Goal: Task Accomplishment & Management: Complete application form

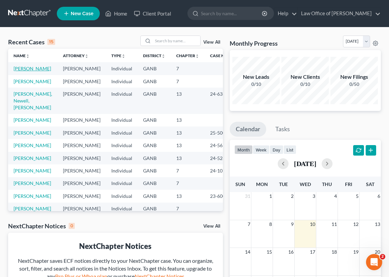
click at [21, 71] on link "[PERSON_NAME]" at bounding box center [33, 69] width 38 height 6
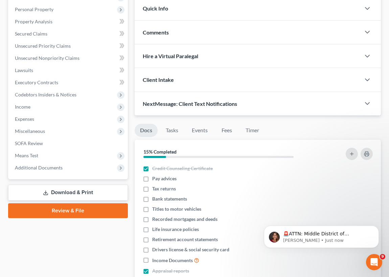
scroll to position [105, 0]
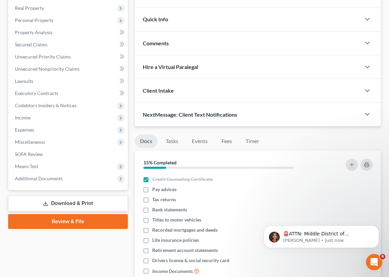
click at [72, 220] on link "Review & File" at bounding box center [68, 221] width 120 height 15
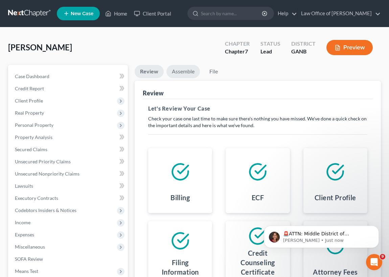
click at [182, 71] on link "Assemble" at bounding box center [182, 71] width 33 height 13
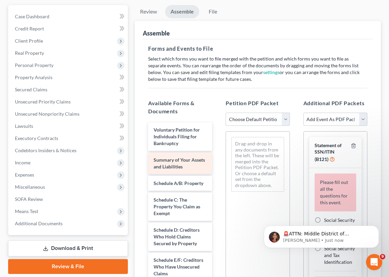
scroll to position [61, 0]
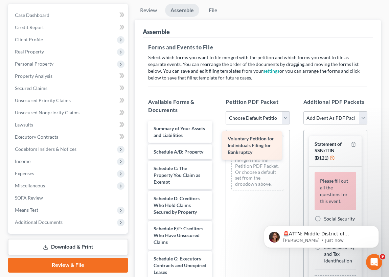
drag, startPoint x: 167, startPoint y: 131, endPoint x: 241, endPoint y: 142, distance: 75.2
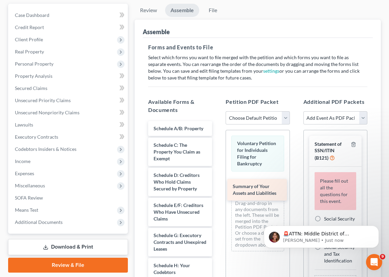
drag, startPoint x: 173, startPoint y: 127, endPoint x: 253, endPoint y: 184, distance: 97.5
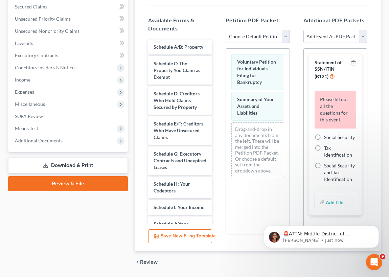
scroll to position [154, 0]
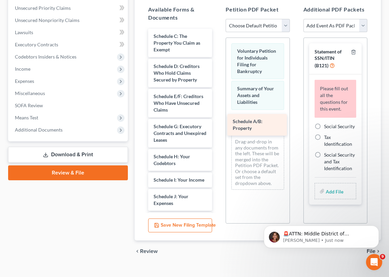
drag, startPoint x: 171, startPoint y: 40, endPoint x: 250, endPoint y: 123, distance: 115.3
click at [217, 124] on div "Schedule A/B: Property Schedule A/B: Property Schedule C: The Property You Clai…" at bounding box center [180, 237] width 75 height 416
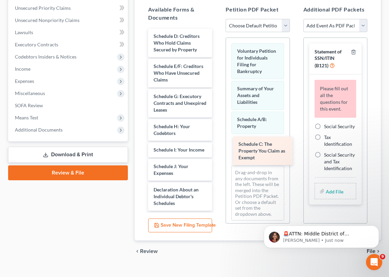
drag, startPoint x: 174, startPoint y: 40, endPoint x: 256, endPoint y: 146, distance: 134.3
click at [217, 147] on div "Schedule C: The Property You Claim as Exempt Schedule C: The Property You Claim…" at bounding box center [180, 222] width 75 height 386
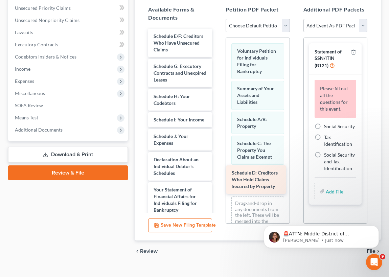
drag, startPoint x: 174, startPoint y: 41, endPoint x: 252, endPoint y: 178, distance: 157.8
click at [217, 178] on div "Schedule D: Creditors Who Hold Claims Secured by Property Schedule D: Creditors…" at bounding box center [180, 207] width 75 height 356
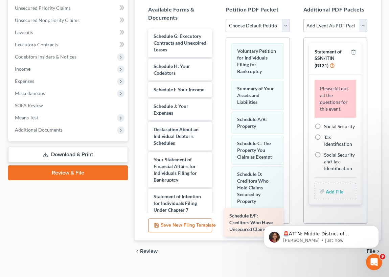
drag, startPoint x: 174, startPoint y: 40, endPoint x: 252, endPoint y: 217, distance: 194.0
click at [217, 217] on div "Schedule E/F: Creditors Who Have Unsecured Claims Schedule E/F: Creditors Who H…" at bounding box center [180, 192] width 75 height 326
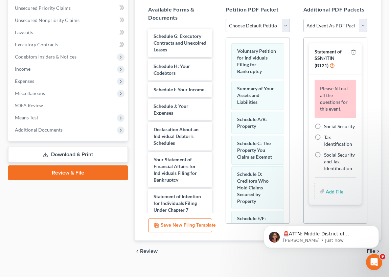
click at [283, 220] on body "🚨ATTN: Middle District of [US_STATE] The court has added a new Credit Counselin…" at bounding box center [321, 235] width 130 height 42
click at [283, 219] on body "🚨ATTN: Middle District of [US_STATE] The court has added a new Credit Counselin…" at bounding box center [321, 235] width 130 height 42
click at [282, 219] on body "🚨ATTN: Middle District of [US_STATE] The court has added a new Credit Counselin…" at bounding box center [321, 235] width 130 height 42
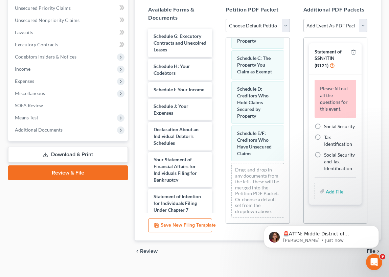
scroll to position [91, 0]
drag, startPoint x: 286, startPoint y: 151, endPoint x: 25, endPoint y: 1, distance: 301.4
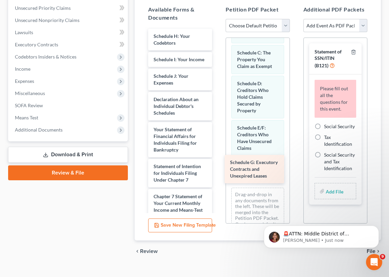
drag, startPoint x: 170, startPoint y: 41, endPoint x: 246, endPoint y: 168, distance: 148.1
click at [217, 168] on div "Schedule G: Executory Contracts and Unexpired Leases Schedule G: Executory Cont…" at bounding box center [180, 177] width 75 height 296
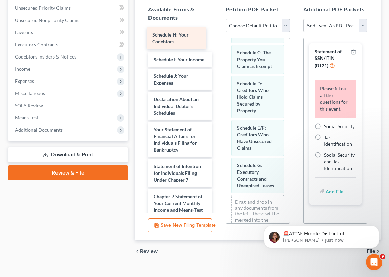
click at [169, 36] on div "Schedule H: Your Codebtors Schedule H: Your Codebtors Schedule H: Your Codebtor…" at bounding box center [180, 177] width 75 height 296
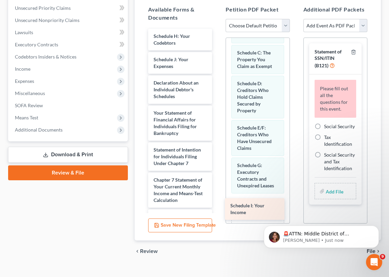
drag, startPoint x: 169, startPoint y: 56, endPoint x: 247, endPoint y: 203, distance: 165.7
click at [217, 203] on div "Schedule I: Your Income Schedule H: Your Codebtors Schedule I: Your Income Sche…" at bounding box center [180, 168] width 75 height 279
click at [284, 219] on body "🚨ATTN: Middle District of [US_STATE] The court has added a new Credit Counselin…" at bounding box center [321, 235] width 130 height 42
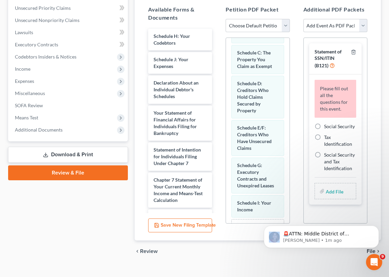
click at [284, 219] on body "🚨ATTN: Middle District of [US_STATE] The court has added a new Credit Counselin…" at bounding box center [321, 235] width 130 height 42
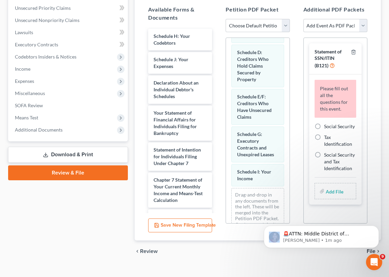
scroll to position [159, 0]
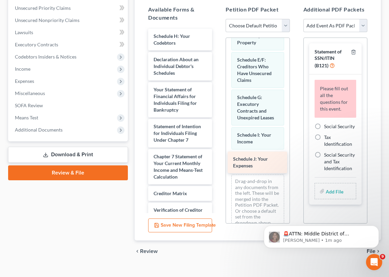
drag, startPoint x: 172, startPoint y: 57, endPoint x: 252, endPoint y: 157, distance: 128.0
click at [217, 157] on div "Schedule J: Your Expenses Schedule H: Your Codebtors Schedule J: Your Expenses …" at bounding box center [180, 157] width 75 height 256
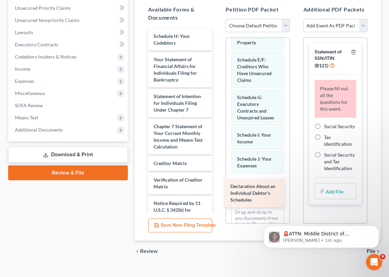
drag, startPoint x: 176, startPoint y: 61, endPoint x: 253, endPoint y: 188, distance: 149.1
click at [217, 188] on div "Declaration About an Individual Debtor's Schedules Schedule H: Your Codebtors D…" at bounding box center [180, 142] width 75 height 226
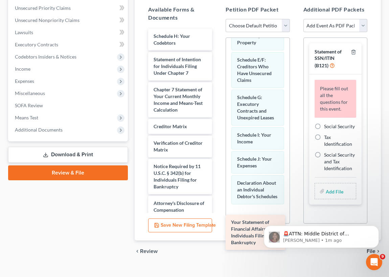
drag, startPoint x: 174, startPoint y: 64, endPoint x: 253, endPoint y: 227, distance: 180.9
click at [217, 217] on div "Your Statement of Financial Affairs for Individuals Filing for Bankruptcy Sched…" at bounding box center [180, 123] width 75 height 189
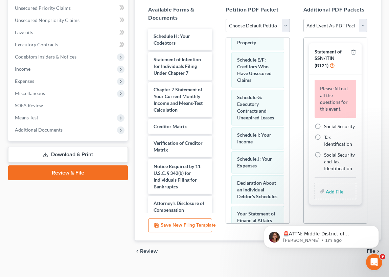
click at [285, 219] on body "🚨ATTN: Middle District of [US_STATE] The court has added a new Credit Counselin…" at bounding box center [321, 235] width 130 height 42
click at [283, 218] on body "🚨ATTN: Middle District of [US_STATE] The court has added a new Credit Counselin…" at bounding box center [321, 235] width 130 height 42
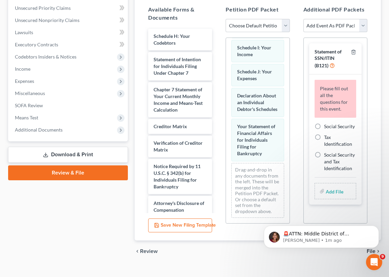
scroll to position [271, 0]
drag, startPoint x: 286, startPoint y: 157, endPoint x: 24, endPoint y: 0, distance: 305.8
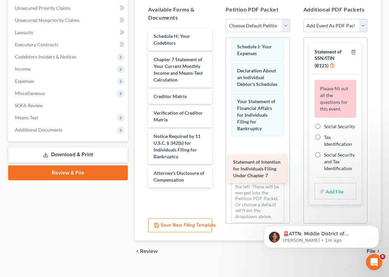
drag, startPoint x: 168, startPoint y: 62, endPoint x: 248, endPoint y: 165, distance: 130.5
click at [217, 165] on div "Statement of Intention for Individuals Filing Under Chapter 7 Schedule H: Your …" at bounding box center [180, 108] width 75 height 159
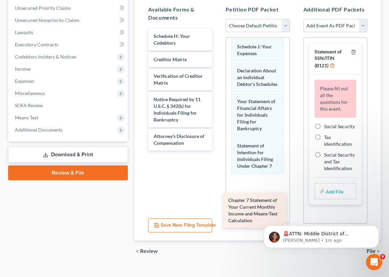
drag, startPoint x: 173, startPoint y: 65, endPoint x: 251, endPoint y: 206, distance: 160.7
click at [217, 150] on div "Chapter 7 Statement of Your Current Monthly Income and Means-Test Calculation S…" at bounding box center [180, 90] width 75 height 122
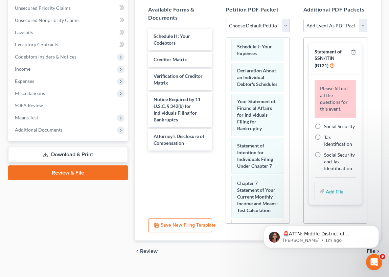
click at [282, 220] on body "🚨ATTN: Middle District of [US_STATE] The court has added a new Credit Counselin…" at bounding box center [321, 235] width 130 height 42
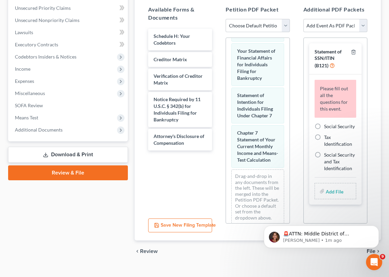
scroll to position [359, 0]
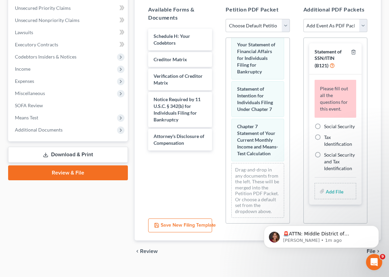
drag, startPoint x: 29, startPoint y: 9, endPoint x: 25, endPoint y: 0, distance: 9.4
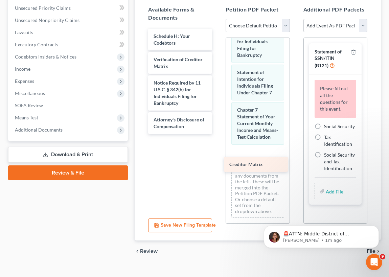
drag, startPoint x: 167, startPoint y: 57, endPoint x: 244, endPoint y: 161, distance: 129.7
click at [217, 134] on div "Creditor Matrix Schedule H: Your Codebtors Creditor Matrix Verification of Cred…" at bounding box center [180, 81] width 75 height 105
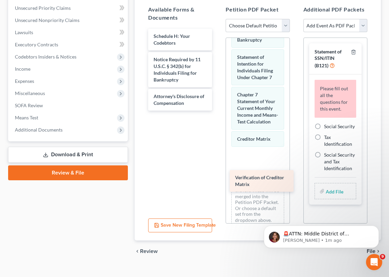
drag, startPoint x: 163, startPoint y: 60, endPoint x: 243, endPoint y: 177, distance: 141.7
click at [217, 111] on div "Verification of Creditor Matrix Schedule H: Your Codebtors Verification of Cred…" at bounding box center [180, 70] width 75 height 82
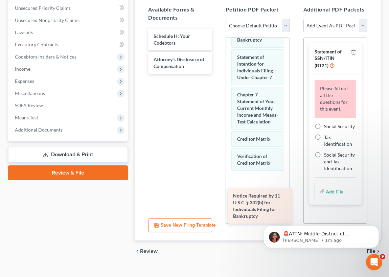
drag, startPoint x: 175, startPoint y: 68, endPoint x: 254, endPoint y: 207, distance: 159.5
click at [217, 74] on div "Notice Required by 11 U.S.C. § 342(b) for Individuals Filing for Bankruptcy Sch…" at bounding box center [180, 51] width 75 height 45
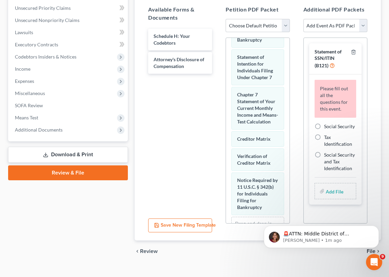
click at [284, 219] on body "🚨ATTN: Middle District of [US_STATE] The court has added a new Credit Counselin…" at bounding box center [321, 235] width 130 height 42
drag, startPoint x: 284, startPoint y: 219, endPoint x: 283, endPoint y: 215, distance: 4.5
click at [283, 219] on body "🚨ATTN: Middle District of [US_STATE] The court has added a new Credit Counselin…" at bounding box center [321, 235] width 130 height 42
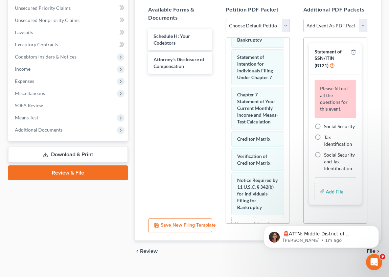
scroll to position [445, 0]
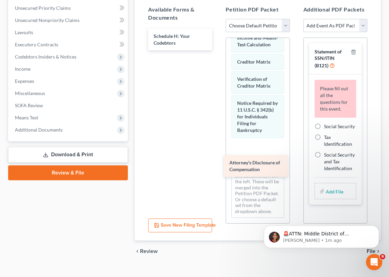
drag, startPoint x: 170, startPoint y: 61, endPoint x: 245, endPoint y: 165, distance: 128.8
click at [217, 50] on div "Attorney's Disclosure of Compensation Schedule H: Your Codebtors Attorney's Dis…" at bounding box center [180, 40] width 75 height 22
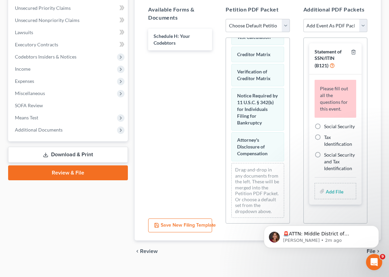
click at [324, 123] on label "Social Security" at bounding box center [339, 126] width 31 height 7
click at [327, 123] on input "Social Security" at bounding box center [329, 125] width 4 height 4
radio input "true"
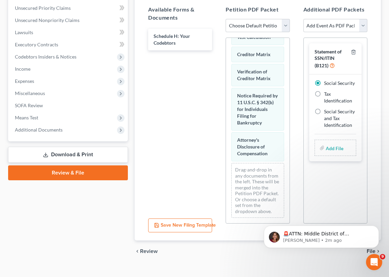
click at [331, 145] on input "file" at bounding box center [334, 148] width 16 height 12
type input "C:\fakepath\ss form for chapter 7.pdf"
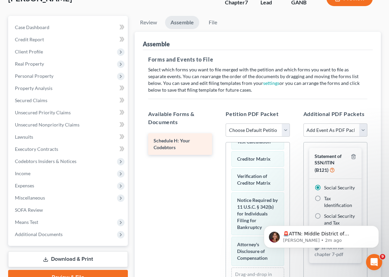
scroll to position [41, 0]
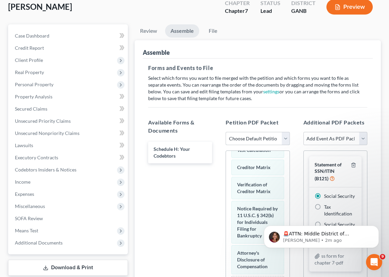
click at [285, 138] on select "Choose Default Petition PDF Packet Complete Bankruptcy Petition (all forms and …" at bounding box center [258, 139] width 64 height 14
click at [266, 136] on select "Choose Default Petition PDF Packet Complete Bankruptcy Petition (all forms and …" at bounding box center [258, 139] width 64 height 14
click at [214, 31] on link "File" at bounding box center [213, 30] width 22 height 13
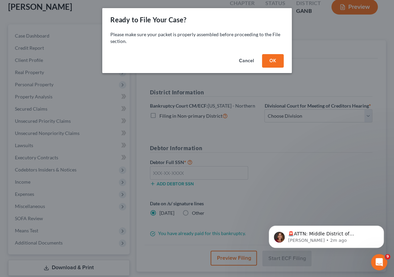
click at [272, 59] on button "OK" at bounding box center [273, 61] width 22 height 14
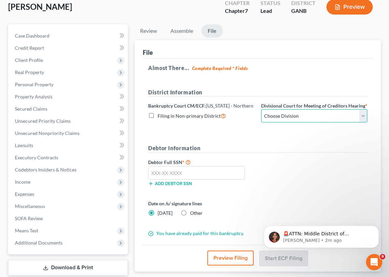
click at [362, 120] on select "Choose Division [GEOGRAPHIC_DATA] [GEOGRAPHIC_DATA] [GEOGRAPHIC_DATA] [GEOGRAPH…" at bounding box center [314, 116] width 106 height 14
select select "0"
click at [261, 115] on select "Choose Division [GEOGRAPHIC_DATA] [GEOGRAPHIC_DATA] [GEOGRAPHIC_DATA] [GEOGRAPH…" at bounding box center [314, 116] width 106 height 14
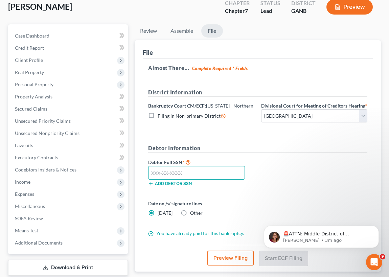
click at [151, 177] on input "text" at bounding box center [196, 173] width 97 height 14
type input "252-37-6892"
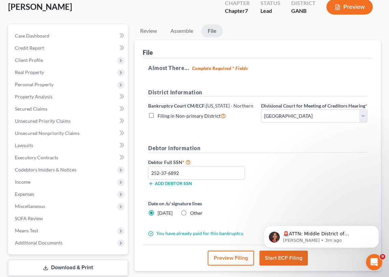
click at [279, 263] on button "Start ECF Filing" at bounding box center [283, 258] width 48 height 15
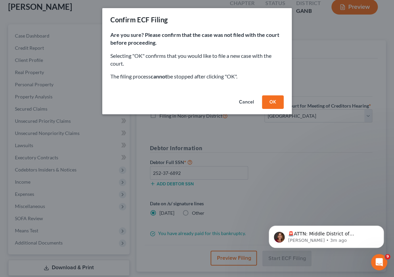
click at [272, 100] on button "OK" at bounding box center [273, 102] width 22 height 14
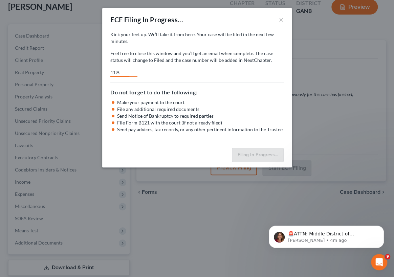
select select "0"
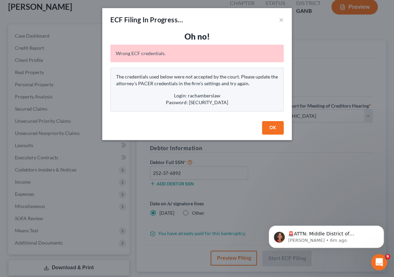
click at [273, 128] on button "OK" at bounding box center [273, 128] width 22 height 14
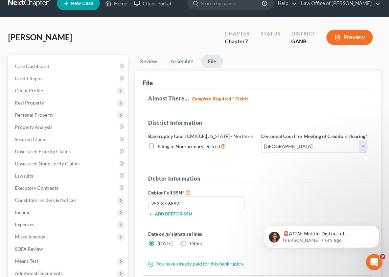
scroll to position [0, 0]
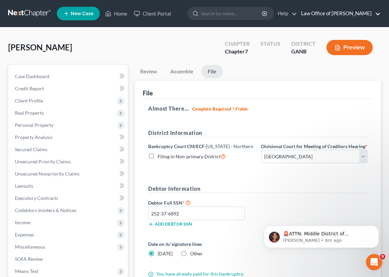
click at [325, 13] on link "Law Office of [PERSON_NAME]" at bounding box center [339, 13] width 83 height 12
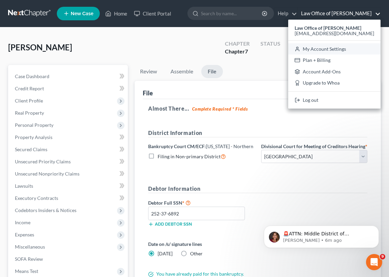
click at [332, 50] on link "My Account Settings" at bounding box center [334, 48] width 92 height 11
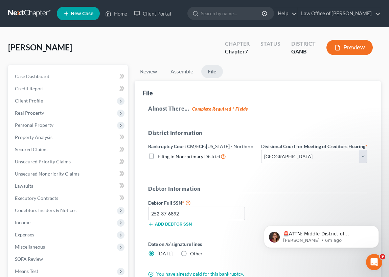
select select "24"
select select "10"
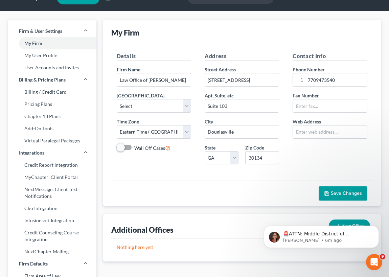
scroll to position [30, 0]
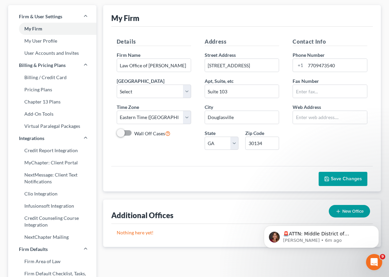
click at [341, 178] on span "Save Changes" at bounding box center [346, 179] width 31 height 6
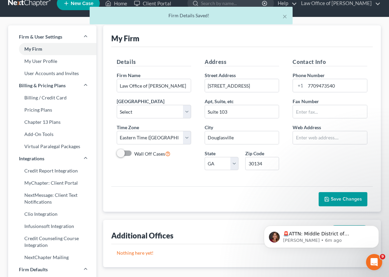
scroll to position [0, 0]
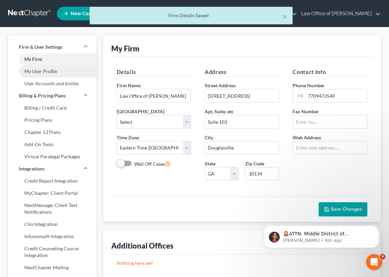
click at [47, 71] on link "My User Profile" at bounding box center [52, 71] width 88 height 12
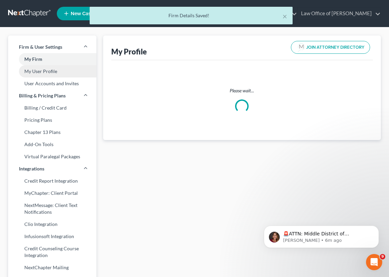
select select "10"
select select "19"
select select "attorney"
select select "0"
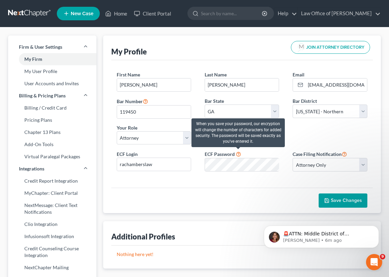
click at [238, 153] on icon at bounding box center [238, 153] width 5 height 6
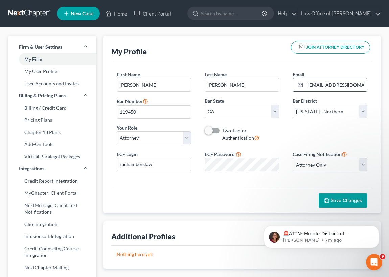
click at [300, 85] on icon at bounding box center [300, 84] width 5 height 5
drag, startPoint x: 351, startPoint y: 84, endPoint x: 294, endPoint y: 88, distance: 57.2
click at [294, 88] on div "[EMAIL_ADDRESS][DOMAIN_NAME]" at bounding box center [329, 85] width 74 height 14
type input "[EMAIL_ADDRESS][DOMAIN_NAME]"
click at [200, 164] on div "ECF Password" at bounding box center [242, 160] width 88 height 21
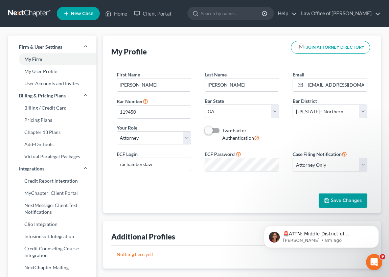
click at [142, 201] on div "Save Changes" at bounding box center [242, 200] width 262 height 25
click at [338, 200] on span "Save Changes" at bounding box center [346, 200] width 31 height 6
click at [150, 12] on link "Client Portal" at bounding box center [153, 13] width 44 height 12
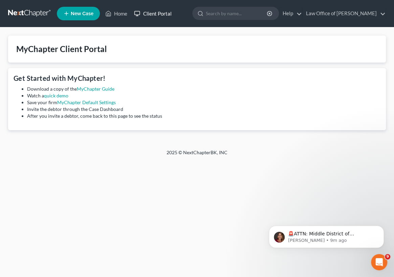
click at [160, 13] on link "Client Portal" at bounding box center [153, 13] width 44 height 12
click at [115, 11] on link "Home" at bounding box center [116, 13] width 29 height 12
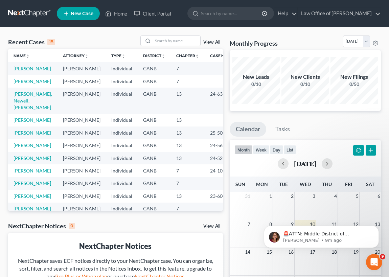
click at [21, 71] on link "[PERSON_NAME]" at bounding box center [33, 69] width 38 height 6
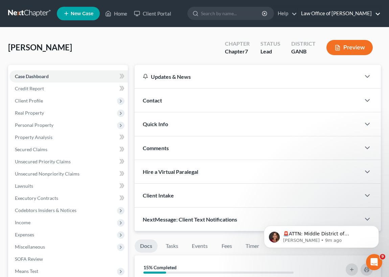
click at [331, 14] on link "Law Office of [PERSON_NAME]" at bounding box center [339, 13] width 83 height 12
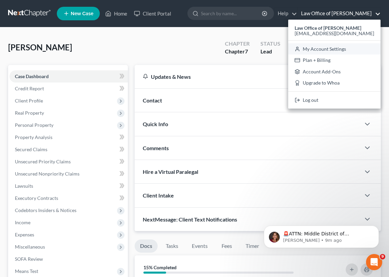
click at [329, 48] on link "My Account Settings" at bounding box center [334, 48] width 92 height 11
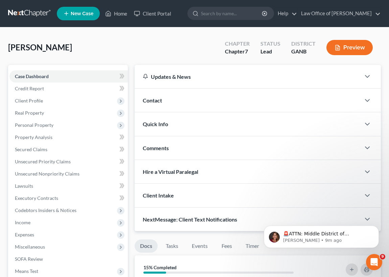
select select "19"
select select "24"
select select "10"
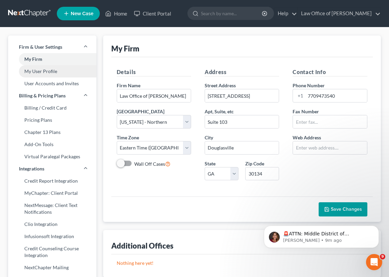
click at [44, 71] on link "My User Profile" at bounding box center [52, 71] width 88 height 12
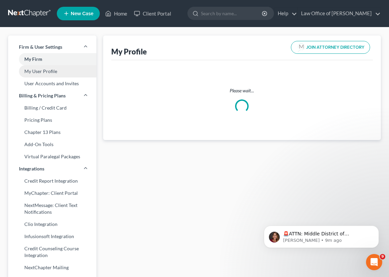
select select "10"
select select "19"
select select "attorney"
select select "0"
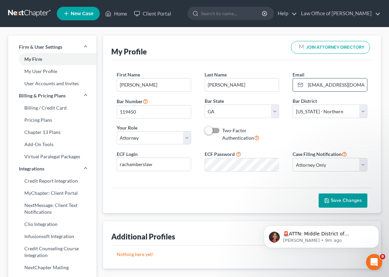
click at [300, 84] on icon at bounding box center [300, 84] width 5 height 5
drag, startPoint x: 353, startPoint y: 84, endPoint x: 298, endPoint y: 88, distance: 54.9
click at [299, 88] on div "[EMAIL_ADDRESS][DOMAIN_NAME]" at bounding box center [329, 85] width 74 height 14
type input "[EMAIL_ADDRESS][DOMAIN_NAME]"
click at [343, 200] on span "Save Changes" at bounding box center [346, 200] width 31 height 6
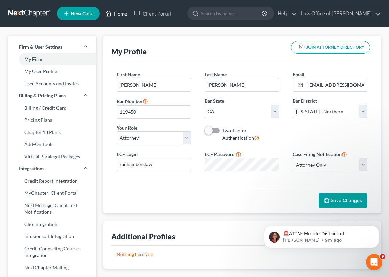
click at [119, 13] on link "Home" at bounding box center [116, 13] width 29 height 12
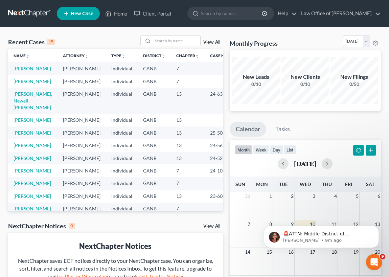
click at [23, 69] on link "[PERSON_NAME]" at bounding box center [33, 69] width 38 height 6
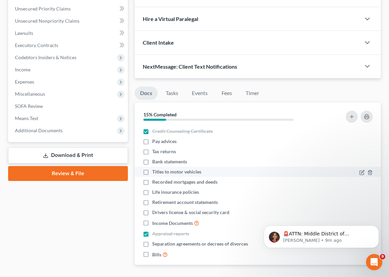
scroll to position [154, 0]
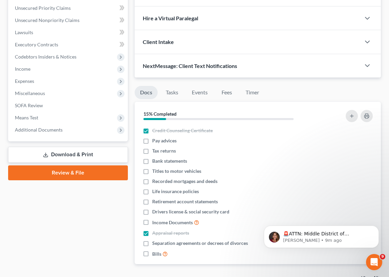
click at [83, 171] on link "Review & File" at bounding box center [68, 172] width 120 height 15
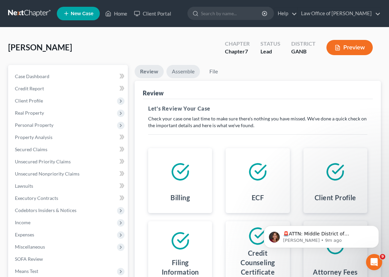
click at [181, 72] on link "Assemble" at bounding box center [182, 71] width 33 height 13
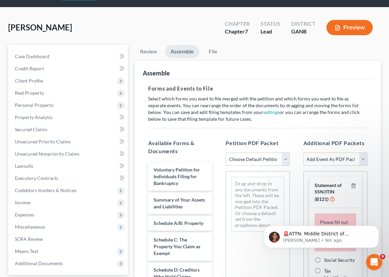
scroll to position [30, 0]
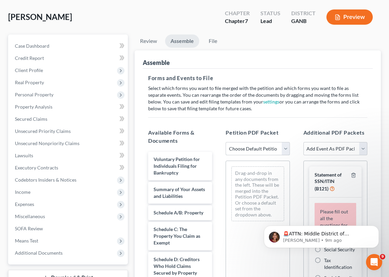
click at [285, 145] on select "Choose Default Petition PDF Packet Complete Bankruptcy Petition (all forms and …" at bounding box center [258, 149] width 64 height 14
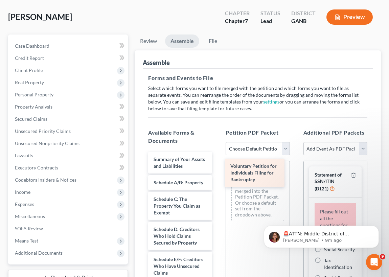
drag, startPoint x: 167, startPoint y: 164, endPoint x: 244, endPoint y: 172, distance: 77.2
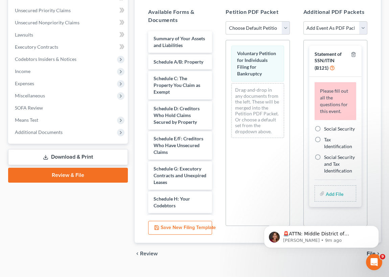
scroll to position [154, 0]
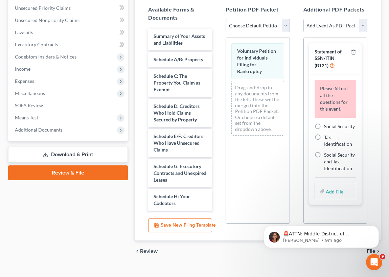
click at [324, 125] on label "Social Security" at bounding box center [339, 126] width 31 height 7
click at [327, 125] on input "Social Security" at bounding box center [329, 125] width 4 height 4
radio input "true"
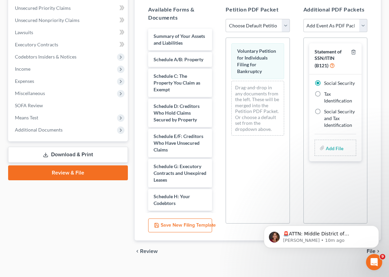
click at [332, 147] on input "file" at bounding box center [334, 148] width 16 height 12
type input "C:\fakepath\ss form for chapter 7.pdf"
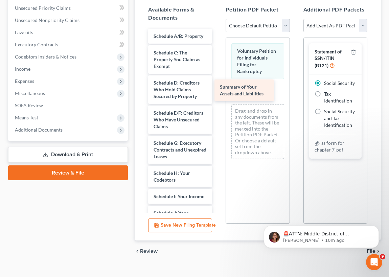
drag, startPoint x: 169, startPoint y: 38, endPoint x: 239, endPoint y: 90, distance: 87.0
click at [217, 90] on div "Summary of Your Assets and Liabilities Summary of Your Assets and Liabilities S…" at bounding box center [180, 245] width 75 height 432
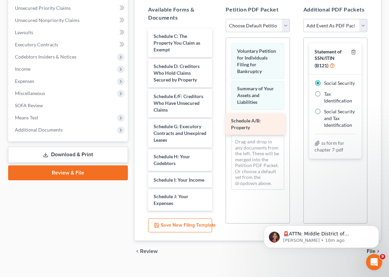
drag, startPoint x: 175, startPoint y: 35, endPoint x: 254, endPoint y: 120, distance: 116.0
click at [217, 120] on div "Schedule A/B: Property Schedule A/B: Property Schedule C: The Property You Clai…" at bounding box center [180, 237] width 75 height 416
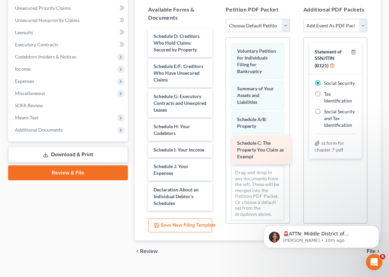
drag, startPoint x: 179, startPoint y: 37, endPoint x: 262, endPoint y: 141, distance: 133.6
click at [217, 142] on div "Schedule C: The Property You Claim as Exempt Schedule C: The Property You Claim…" at bounding box center [180, 222] width 75 height 386
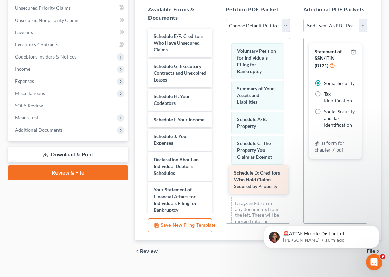
drag, startPoint x: 173, startPoint y: 37, endPoint x: 254, endPoint y: 174, distance: 159.4
click at [217, 174] on div "Schedule D: Creditors Who Hold Claims Secured by Property Schedule D: Creditors…" at bounding box center [180, 207] width 75 height 356
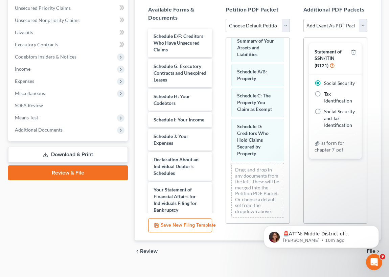
scroll to position [53, 0]
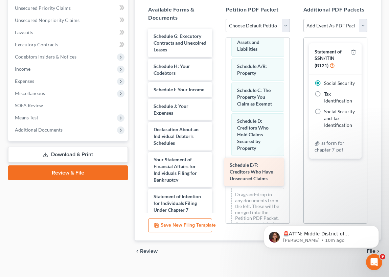
drag, startPoint x: 166, startPoint y: 39, endPoint x: 243, endPoint y: 168, distance: 150.6
click at [217, 169] on div "Schedule E/F: Creditors Who Have Unsecured Claims Schedule E/F: Creditors Who H…" at bounding box center [180, 192] width 75 height 326
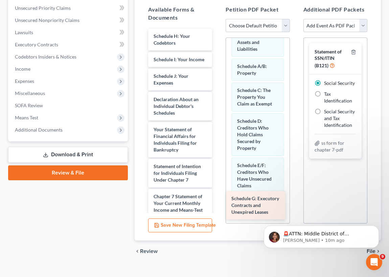
drag, startPoint x: 171, startPoint y: 41, endPoint x: 251, endPoint y: 205, distance: 181.9
click at [217, 204] on div "Schedule G: Executory Contracts and Unexpired Leases Schedule G: Executory Cont…" at bounding box center [180, 177] width 75 height 296
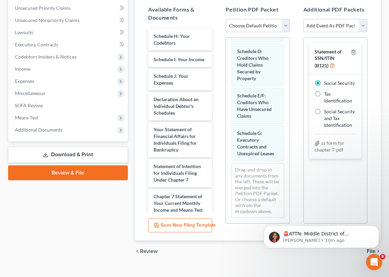
scroll to position [135, 0]
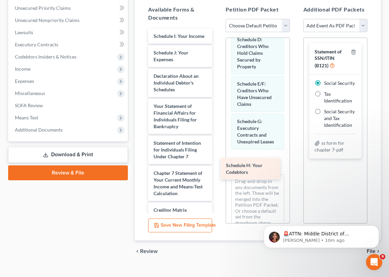
drag, startPoint x: 165, startPoint y: 38, endPoint x: 240, endPoint y: 163, distance: 146.1
click at [217, 165] on div "Schedule H: Your Codebtors Schedule H: Your Codebtors Schedule I: Your Income S…" at bounding box center [180, 165] width 75 height 272
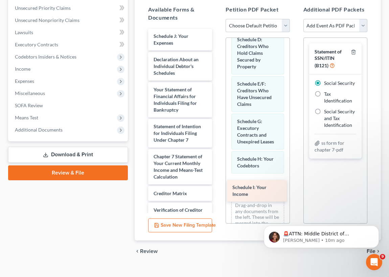
drag, startPoint x: 175, startPoint y: 34, endPoint x: 253, endPoint y: 180, distance: 165.2
click at [217, 186] on div "Schedule I: Your Income Schedule I: Your Income Schedule J: Your Expenses Decla…" at bounding box center [180, 157] width 75 height 256
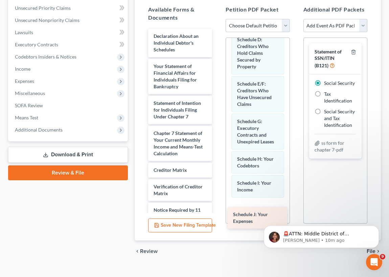
drag, startPoint x: 166, startPoint y: 41, endPoint x: 245, endPoint y: 220, distance: 196.0
click at [217, 220] on div "Schedule J: Your Expenses Schedule J: Your Expenses Declaration About an Indivi…" at bounding box center [180, 145] width 75 height 232
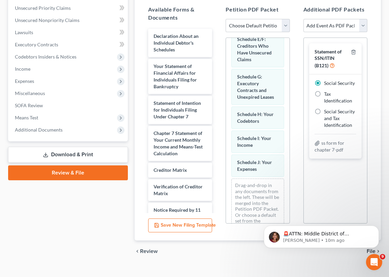
scroll to position [206, 0]
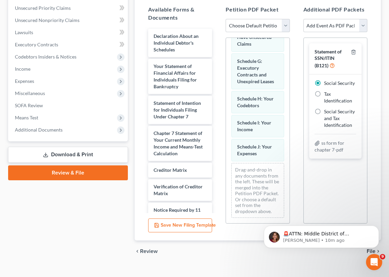
drag, startPoint x: 286, startPoint y: 180, endPoint x: 23, endPoint y: 3, distance: 316.3
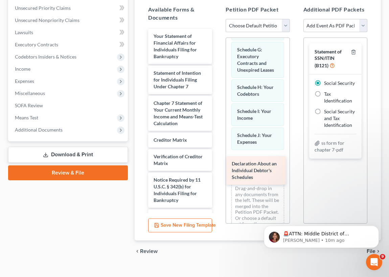
drag, startPoint x: 172, startPoint y: 40, endPoint x: 250, endPoint y: 165, distance: 147.5
click at [217, 168] on div "Declaration About an Individual Debtor's Schedules Declaration About an Individ…" at bounding box center [180, 130] width 75 height 202
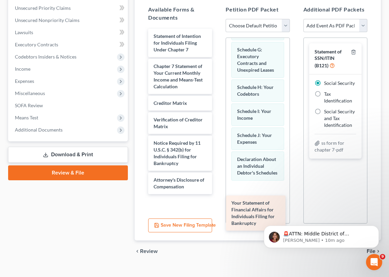
drag, startPoint x: 169, startPoint y: 42, endPoint x: 247, endPoint y: 210, distance: 184.9
click at [217, 194] on div "Your Statement of Financial Affairs for Individuals Filing for Bankruptcy Your …" at bounding box center [180, 111] width 75 height 165
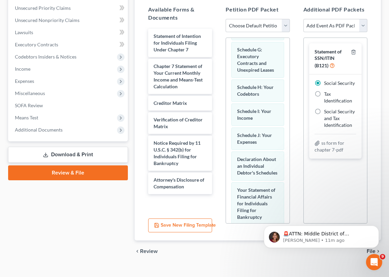
click at [283, 218] on div "🚨ATTN: Middle District of [US_STATE] The court has added a new Credit Counselin…" at bounding box center [321, 205] width 124 height 85
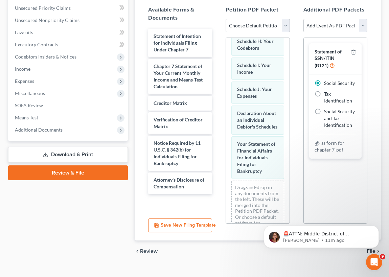
scroll to position [295, 0]
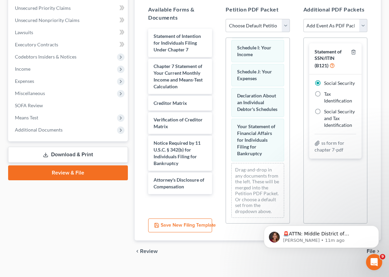
drag, startPoint x: 285, startPoint y: 155, endPoint x: 24, endPoint y: 4, distance: 301.5
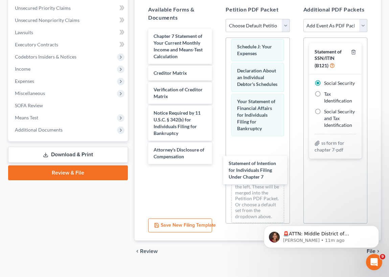
drag, startPoint x: 159, startPoint y: 37, endPoint x: 231, endPoint y: 154, distance: 137.4
click at [217, 164] on div "Statement of Intention for Individuals Filing Under Chapter 7 Statement of Inte…" at bounding box center [180, 96] width 75 height 135
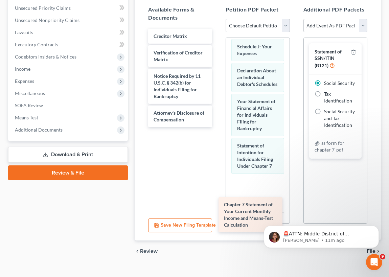
drag, startPoint x: 171, startPoint y: 47, endPoint x: 245, endPoint y: 212, distance: 181.1
click at [217, 127] on div "Chapter 7 Statement of Your Current Monthly Income and Means-Test Calculation C…" at bounding box center [180, 78] width 75 height 98
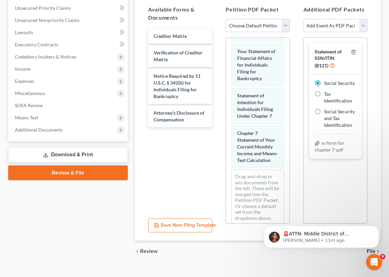
scroll to position [383, 0]
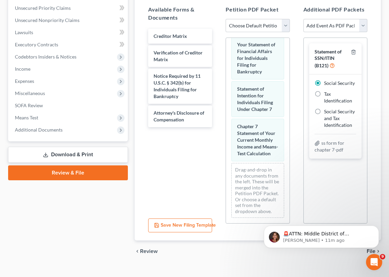
drag, startPoint x: 286, startPoint y: 183, endPoint x: 24, endPoint y: 3, distance: 317.9
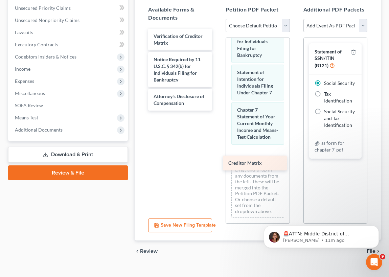
drag, startPoint x: 163, startPoint y: 35, endPoint x: 238, endPoint y: 163, distance: 148.1
click at [217, 111] on div "Creditor Matrix Creditor Matrix Verification of Creditor Matrix Notice Required…" at bounding box center [180, 70] width 75 height 82
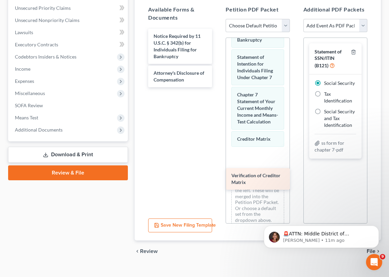
drag, startPoint x: 173, startPoint y: 36, endPoint x: 251, endPoint y: 175, distance: 159.8
click at [217, 87] on div "Verification of Creditor Matrix Verification of Creditor Matrix Notice Required…" at bounding box center [180, 58] width 75 height 58
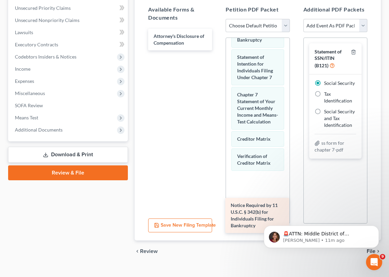
drag, startPoint x: 170, startPoint y: 44, endPoint x: 247, endPoint y: 211, distance: 183.5
click at [217, 50] on div "Notice Required by 11 U.S.C. § 342(b) for Individuals Filing for Bankruptcy Not…" at bounding box center [180, 40] width 75 height 22
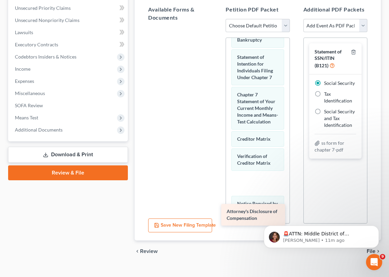
drag, startPoint x: 172, startPoint y: 37, endPoint x: 247, endPoint y: 208, distance: 186.9
click at [217, 27] on div "Attorney's Disclosure of Compensation Attorney's Disclosure of Compensation" at bounding box center [180, 27] width 75 height 0
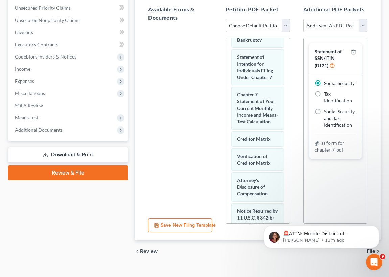
click at [283, 219] on body "🚨ATTN: Middle District of [US_STATE] The court has added a new Credit Counselin…" at bounding box center [321, 235] width 130 height 42
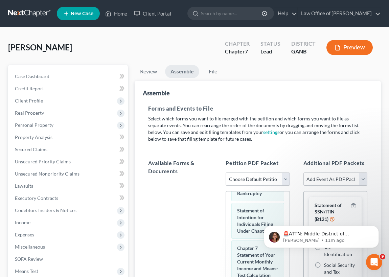
scroll to position [0, 0]
click at [215, 71] on link "File" at bounding box center [213, 71] width 22 height 13
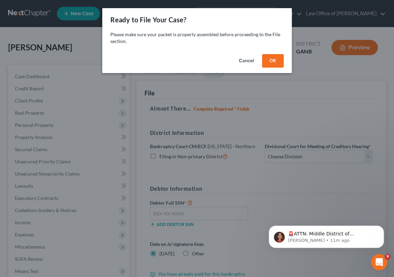
click at [272, 61] on button "OK" at bounding box center [273, 61] width 22 height 14
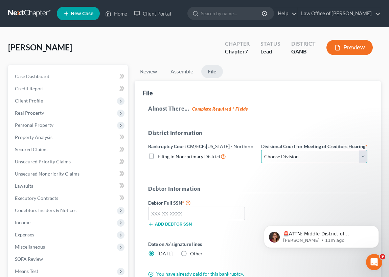
click at [364, 162] on select "Choose Division [GEOGRAPHIC_DATA] [GEOGRAPHIC_DATA] [GEOGRAPHIC_DATA] [GEOGRAPH…" at bounding box center [314, 157] width 106 height 14
select select "0"
click at [261, 156] on select "Choose Division [GEOGRAPHIC_DATA] [GEOGRAPHIC_DATA] [GEOGRAPHIC_DATA] [GEOGRAPH…" at bounding box center [314, 157] width 106 height 14
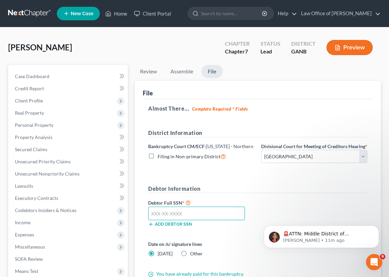
click at [152, 219] on input "text" at bounding box center [196, 214] width 97 height 14
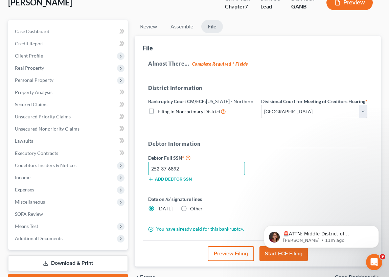
scroll to position [61, 0]
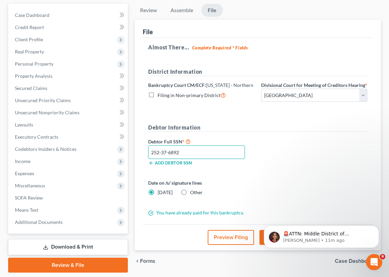
type input "252-37-6892"
click at [261, 245] on body "🚨ATTN: Middle District of [US_STATE] The court has added a new Credit Counselin…" at bounding box center [321, 235] width 130 height 42
click at [313, 227] on div "🚨ATTN: Middle District of [US_STATE] The court has added a new Credit Counselin…" at bounding box center [321, 237] width 115 height 22
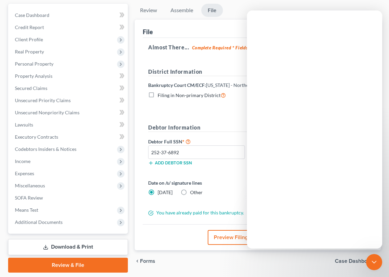
scroll to position [0, 0]
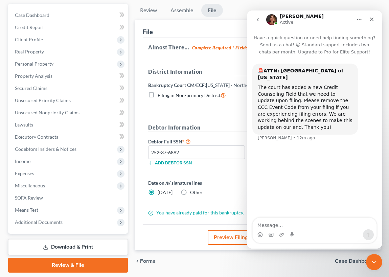
drag, startPoint x: 214, startPoint y: 186, endPoint x: 219, endPoint y: 189, distance: 5.8
click at [215, 186] on label "Date on /s/ signature lines" at bounding box center [201, 182] width 106 height 7
click at [371, 18] on icon "Close" at bounding box center [371, 19] width 5 height 5
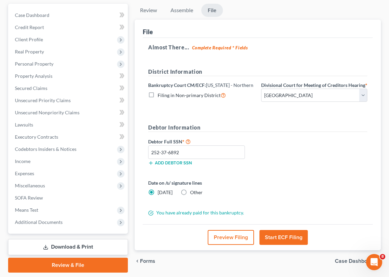
click at [284, 244] on button "Start ECF Filing" at bounding box center [283, 237] width 48 height 15
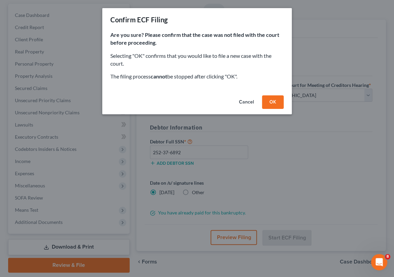
click at [272, 101] on button "OK" at bounding box center [273, 102] width 22 height 14
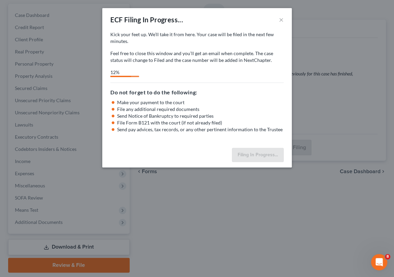
select select "0"
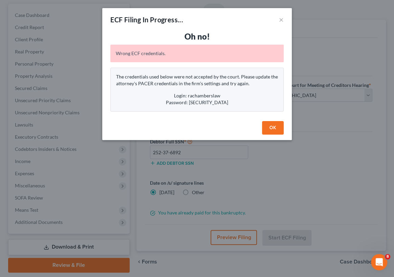
click at [274, 126] on button "OK" at bounding box center [273, 128] width 22 height 14
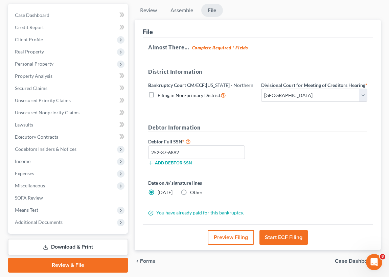
click at [287, 243] on button "Start ECF Filing" at bounding box center [283, 237] width 48 height 15
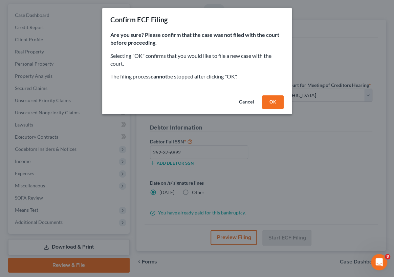
click at [273, 99] on button "OK" at bounding box center [273, 102] width 22 height 14
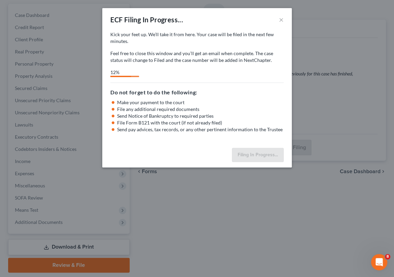
select select "0"
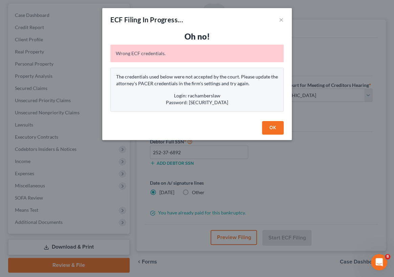
click at [275, 130] on button "OK" at bounding box center [273, 128] width 22 height 14
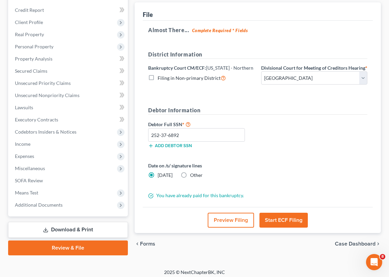
scroll to position [88, 0]
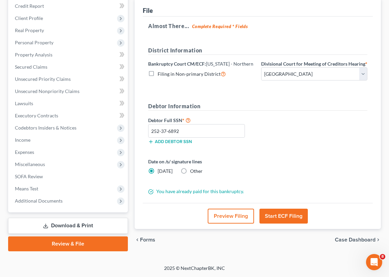
click at [359, 240] on span "Case Dashboard" at bounding box center [355, 239] width 41 height 5
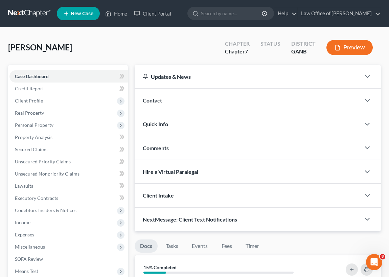
click at [195, 101] on div "Contact" at bounding box center [248, 100] width 226 height 23
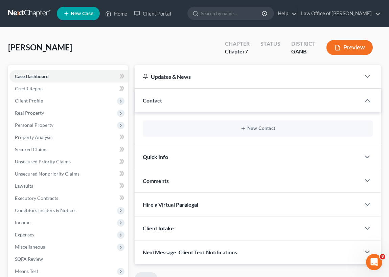
click at [195, 161] on div "Quick Info" at bounding box center [248, 156] width 226 height 23
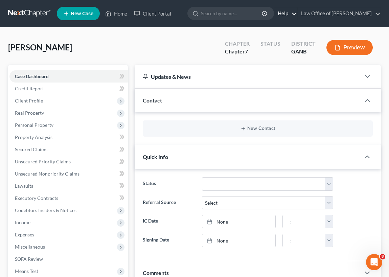
click at [283, 11] on link "Help" at bounding box center [285, 13] width 23 height 12
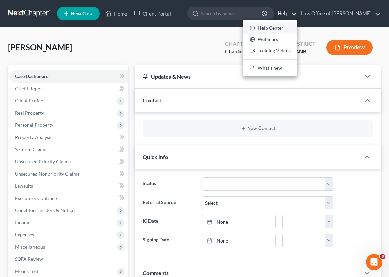
click at [275, 27] on link "Help Center" at bounding box center [270, 27] width 54 height 11
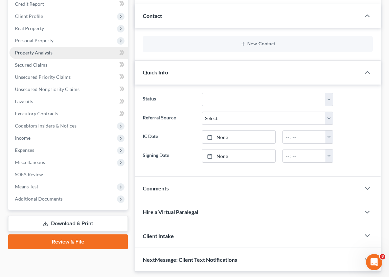
scroll to position [92, 0]
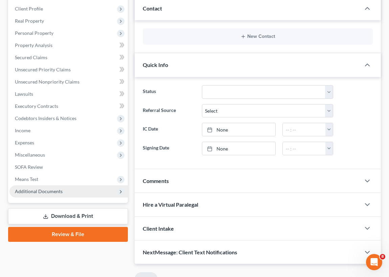
click at [54, 189] on span "Additional Documents" at bounding box center [39, 191] width 48 height 6
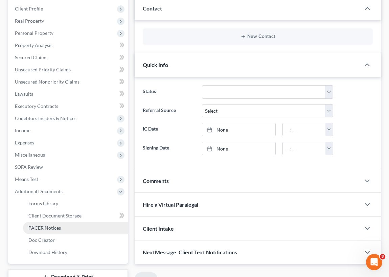
click at [53, 227] on span "PACER Notices" at bounding box center [44, 228] width 32 height 6
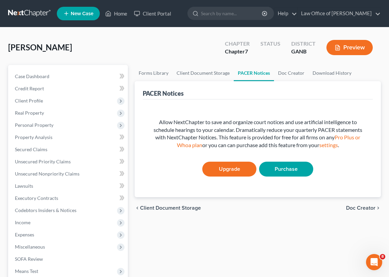
click at [227, 170] on link "Upgrade" at bounding box center [229, 169] width 54 height 15
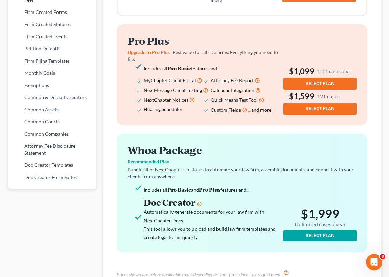
scroll to position [305, 0]
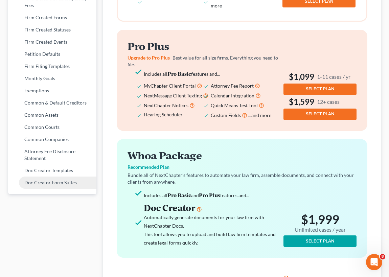
click at [51, 181] on link "Doc Creator Form Suites" at bounding box center [52, 183] width 88 height 12
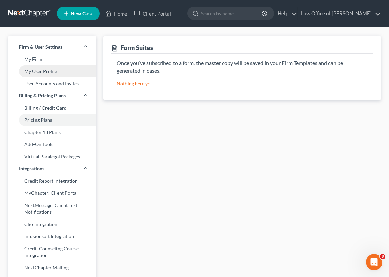
click at [52, 72] on link "My User Profile" at bounding box center [52, 71] width 88 height 12
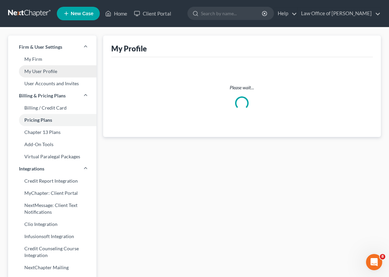
select select "10"
select select "19"
select select "attorney"
select select "0"
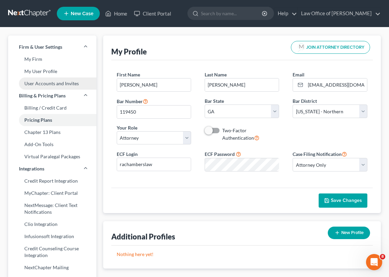
click at [53, 85] on link "User Accounts and Invites" at bounding box center [52, 83] width 88 height 12
select select "0"
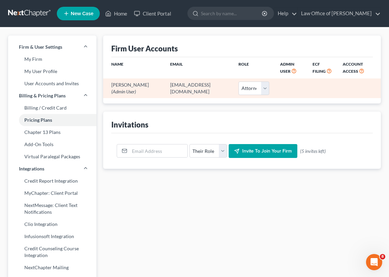
click at [193, 87] on td "[EMAIL_ADDRESS][DOMAIN_NAME]" at bounding box center [199, 87] width 68 height 19
click at [252, 87] on select "Select Attorney Paralegal Assistant" at bounding box center [253, 88] width 31 height 14
click at [238, 81] on select "Select Attorney Paralegal Assistant" at bounding box center [253, 88] width 31 height 14
click at [215, 85] on td "[EMAIL_ADDRESS][DOMAIN_NAME]" at bounding box center [199, 87] width 68 height 19
drag, startPoint x: 203, startPoint y: 83, endPoint x: 193, endPoint y: 85, distance: 9.6
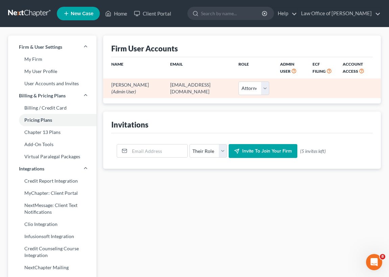
click at [193, 85] on td "[EMAIL_ADDRESS][DOMAIN_NAME]" at bounding box center [199, 87] width 68 height 19
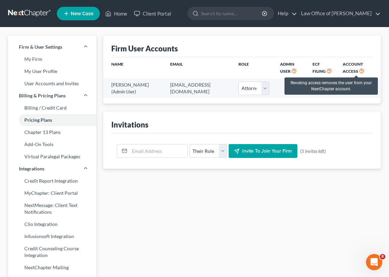
click at [359, 70] on icon at bounding box center [361, 70] width 5 height 6
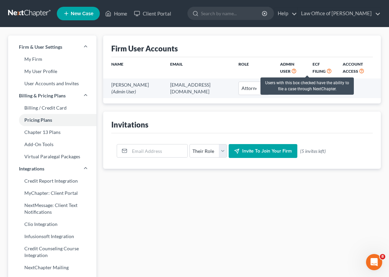
click at [326, 70] on icon at bounding box center [328, 70] width 5 height 6
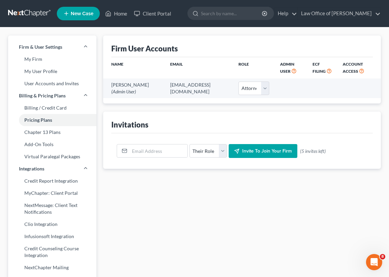
click at [314, 64] on span "ECF Filing" at bounding box center [318, 68] width 13 height 12
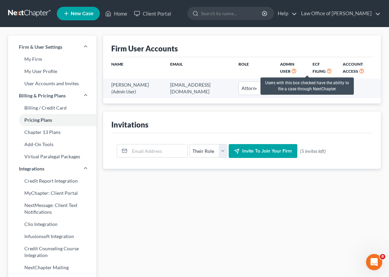
click at [326, 71] on icon at bounding box center [328, 70] width 5 height 6
click at [326, 69] on icon at bounding box center [328, 70] width 5 height 6
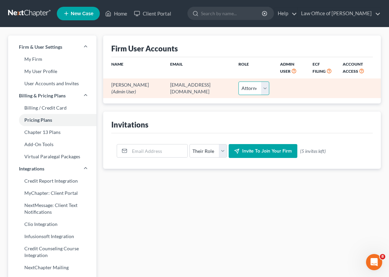
click at [254, 88] on select "Select Attorney Paralegal Assistant" at bounding box center [253, 88] width 31 height 14
click at [238, 81] on select "Select Attorney Paralegal Assistant" at bounding box center [253, 88] width 31 height 14
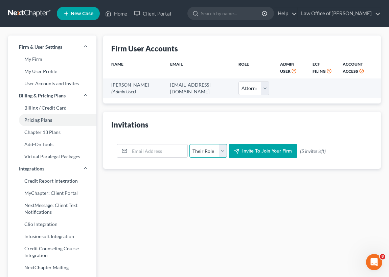
click at [221, 148] on select "Their Role Attorney Paralegal Assistant" at bounding box center [208, 151] width 38 height 14
select select "attorney"
click at [189, 144] on select "Their Role Attorney Paralegal Assistant" at bounding box center [208, 151] width 38 height 14
click at [130, 150] on input "email" at bounding box center [159, 150] width 58 height 13
type input "[EMAIL_ADDRESS][DOMAIN_NAME]"
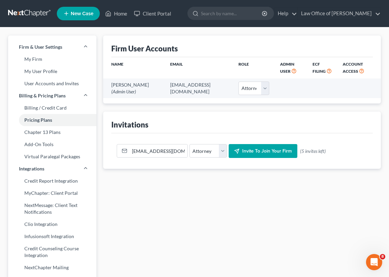
click at [267, 150] on span "Invite to join your firm" at bounding box center [267, 151] width 50 height 6
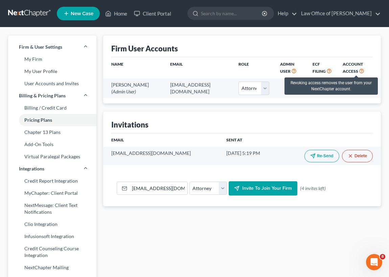
click at [359, 71] on icon at bounding box center [361, 70] width 5 height 6
drag, startPoint x: 357, startPoint y: 69, endPoint x: 364, endPoint y: 63, distance: 9.6
click at [364, 63] on th "Account Access" at bounding box center [359, 67] width 44 height 21
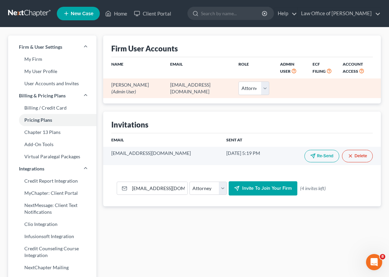
click at [123, 88] on td "[PERSON_NAME] (Admin User)" at bounding box center [134, 87] width 62 height 19
drag, startPoint x: 123, startPoint y: 88, endPoint x: 132, endPoint y: 89, distance: 8.9
click at [132, 89] on span "(Admin User)" at bounding box center [123, 92] width 25 height 6
click at [131, 85] on td "[PERSON_NAME] (Admin User)" at bounding box center [134, 87] width 62 height 19
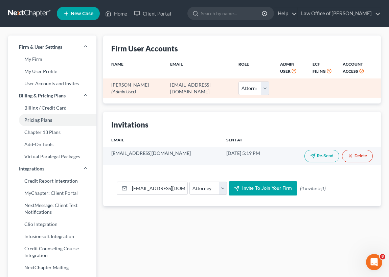
click at [182, 86] on td "[EMAIL_ADDRESS][DOMAIN_NAME]" at bounding box center [199, 87] width 68 height 19
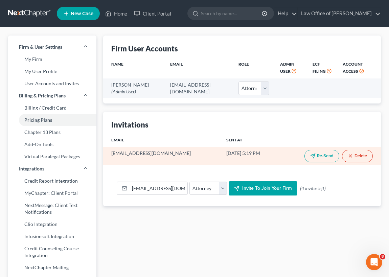
click at [360, 155] on button "Delete" at bounding box center [357, 156] width 31 height 13
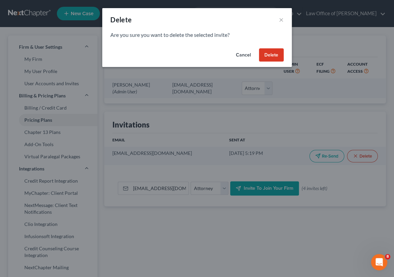
click at [272, 56] on button "Delete" at bounding box center [271, 55] width 25 height 14
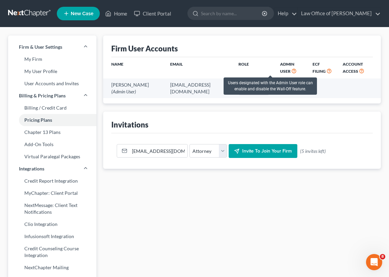
click at [291, 71] on icon at bounding box center [293, 70] width 5 height 6
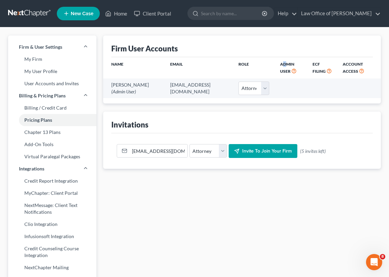
click at [275, 67] on th "Admin User" at bounding box center [291, 67] width 32 height 21
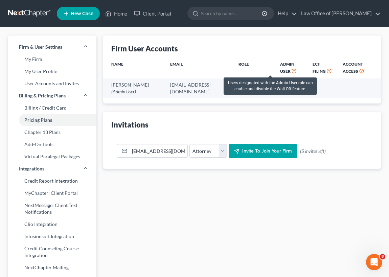
drag, startPoint x: 272, startPoint y: 67, endPoint x: 268, endPoint y: 72, distance: 5.8
click at [291, 72] on icon at bounding box center [293, 70] width 5 height 6
click at [291, 71] on icon at bounding box center [293, 70] width 5 height 6
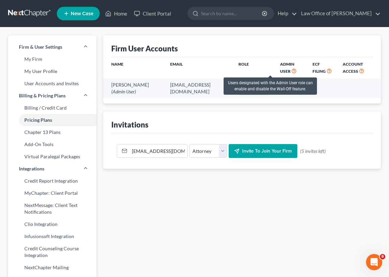
click at [291, 71] on icon at bounding box center [293, 70] width 5 height 6
drag, startPoint x: 275, startPoint y: 64, endPoint x: 271, endPoint y: 70, distance: 7.3
click at [291, 70] on icon at bounding box center [293, 70] width 5 height 6
drag, startPoint x: 270, startPoint y: 70, endPoint x: 222, endPoint y: 201, distance: 138.6
click at [222, 201] on div "Firm User Accounts Name Email Role Admin User ECF Filing Account Access [PERSON…" at bounding box center [242, 272] width 285 height 472
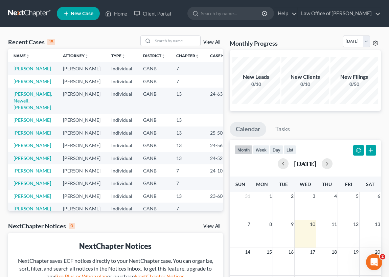
click at [374, 42] on icon at bounding box center [375, 43] width 5 height 5
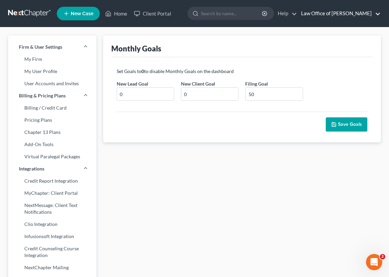
click at [377, 13] on link "Law Office of [PERSON_NAME]" at bounding box center [339, 13] width 83 height 12
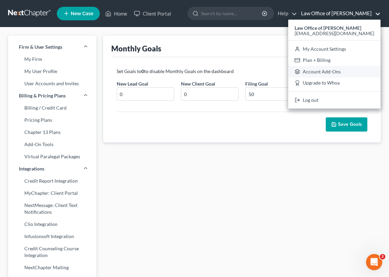
click at [324, 71] on link "Account Add-Ons" at bounding box center [334, 71] width 92 height 11
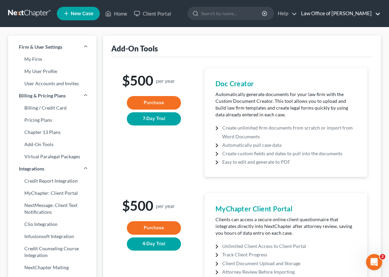
click at [377, 12] on link "Law Office of [PERSON_NAME]" at bounding box center [339, 13] width 83 height 12
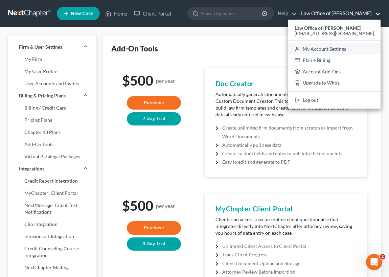
click at [339, 48] on link "My Account Settings" at bounding box center [334, 48] width 92 height 11
select select "24"
select select "10"
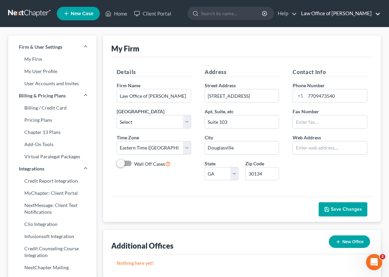
click at [377, 11] on link "Law Office of [PERSON_NAME]" at bounding box center [339, 13] width 83 height 12
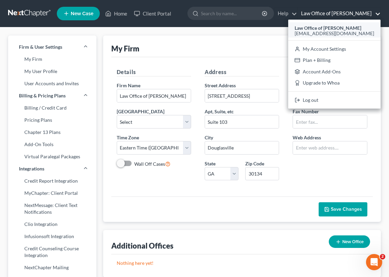
click at [336, 31] on span "[EMAIL_ADDRESS][DOMAIN_NAME]" at bounding box center [334, 33] width 79 height 6
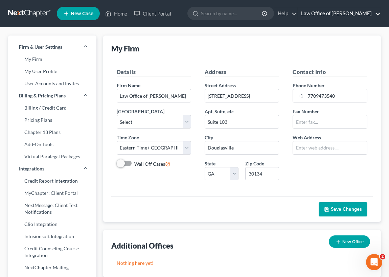
click at [378, 14] on link "Law Office of [PERSON_NAME]" at bounding box center [339, 13] width 83 height 12
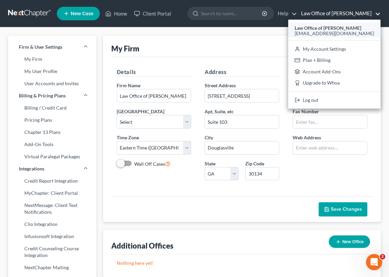
click at [342, 32] on span "[EMAIL_ADDRESS][DOMAIN_NAME]" at bounding box center [334, 33] width 79 height 6
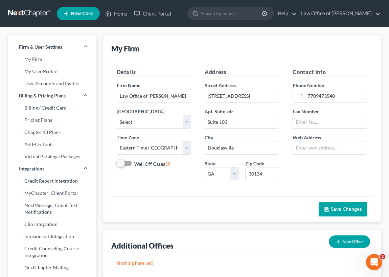
click at [342, 32] on div "Firm & User Settings My Firm My User Profile User Accounts and Invites Billing …" at bounding box center [194, 271] width 389 height 488
click at [379, 12] on link "Law Office of [PERSON_NAME]" at bounding box center [339, 13] width 83 height 12
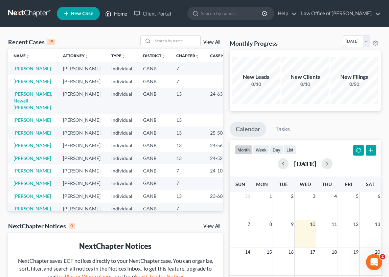
click at [118, 12] on link "Home" at bounding box center [116, 13] width 29 height 12
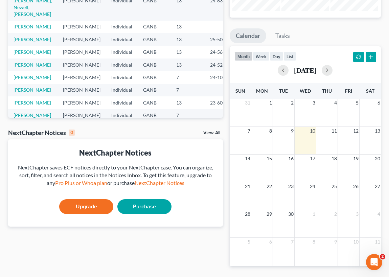
scroll to position [83, 0]
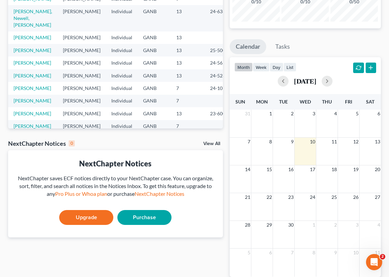
click at [207, 143] on link "View All" at bounding box center [211, 143] width 17 height 5
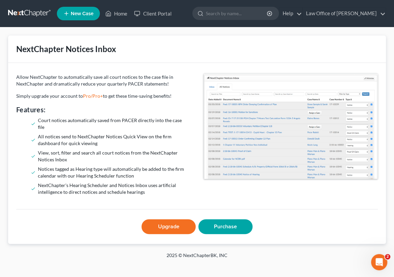
click at [160, 219] on link "Upgrade" at bounding box center [168, 226] width 54 height 15
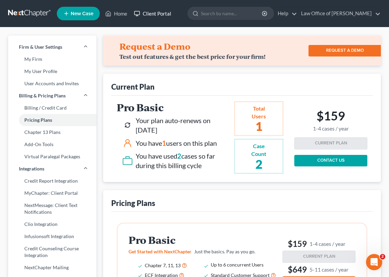
click at [157, 10] on link "Client Portal" at bounding box center [153, 13] width 44 height 12
